Goal: Download file/media

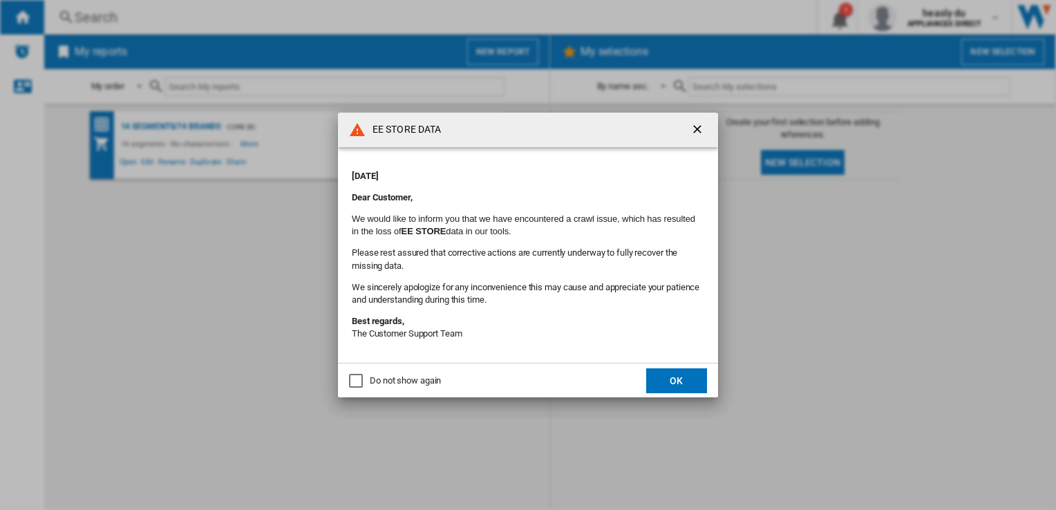
click at [669, 380] on button "OK" at bounding box center [676, 380] width 61 height 25
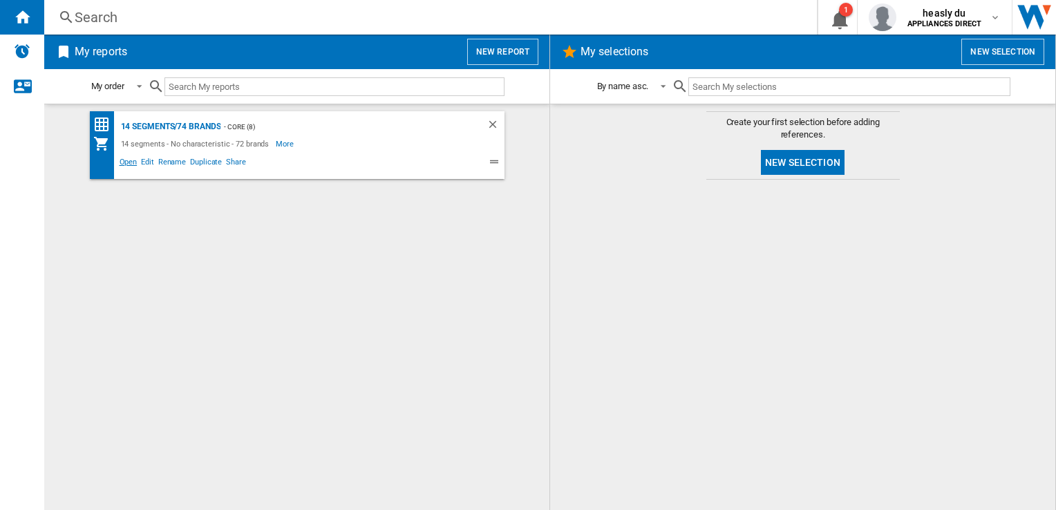
click at [118, 169] on span "Open" at bounding box center [128, 164] width 22 height 17
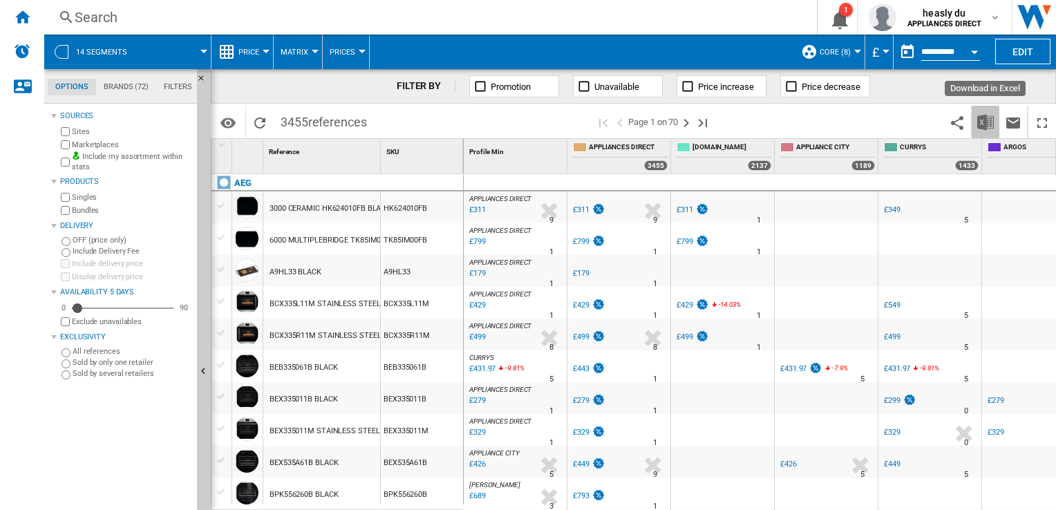
click at [981, 131] on button "Download in Excel" at bounding box center [986, 122] width 28 height 32
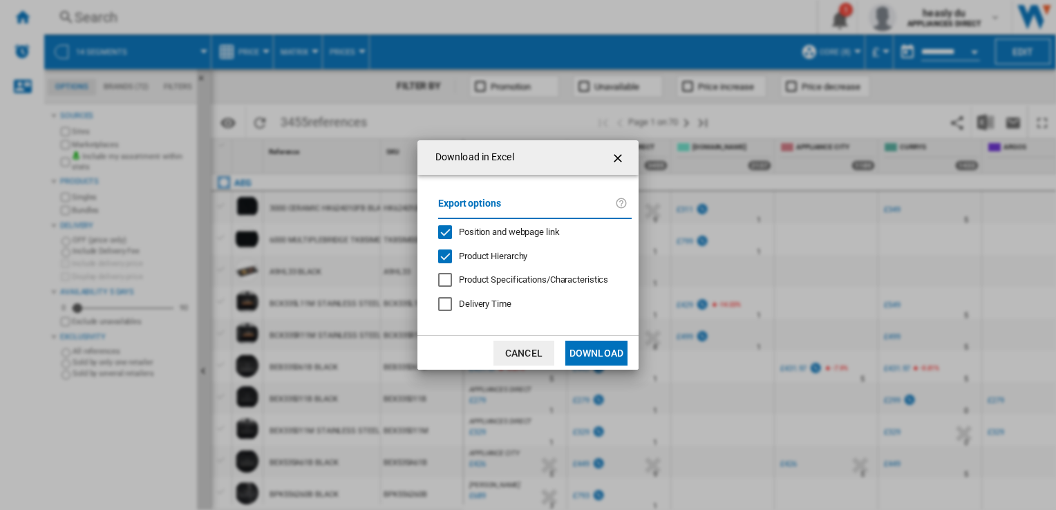
click at [590, 349] on button "Download" at bounding box center [596, 353] width 62 height 25
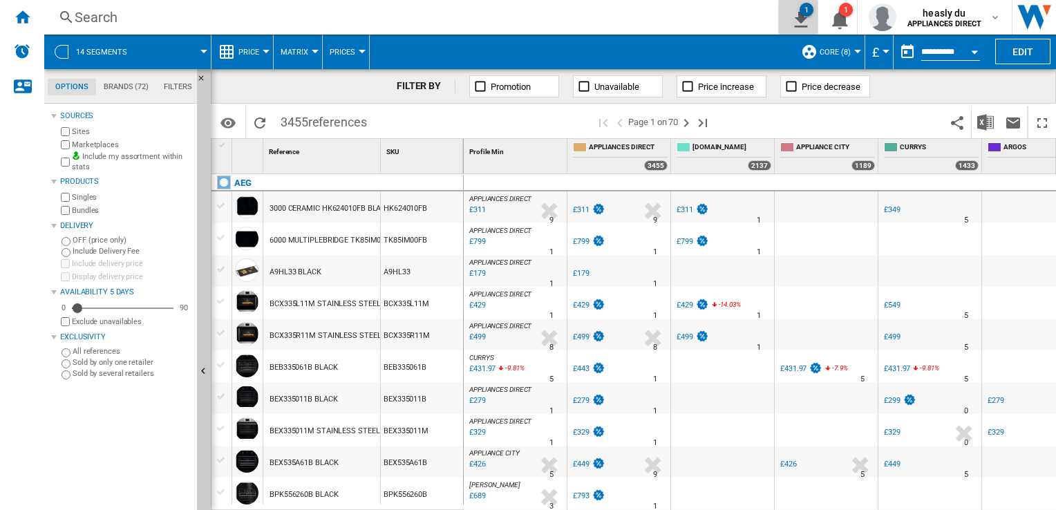
click at [798, 23] on ng-md-icon "1\a export" at bounding box center [798, 17] width 17 height 17
